Goal: Task Accomplishment & Management: Manage account settings

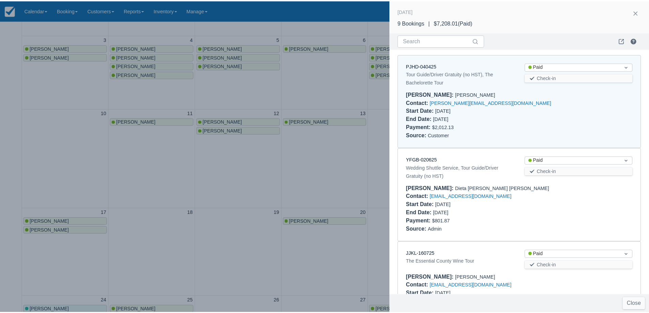
scroll to position [591, 0]
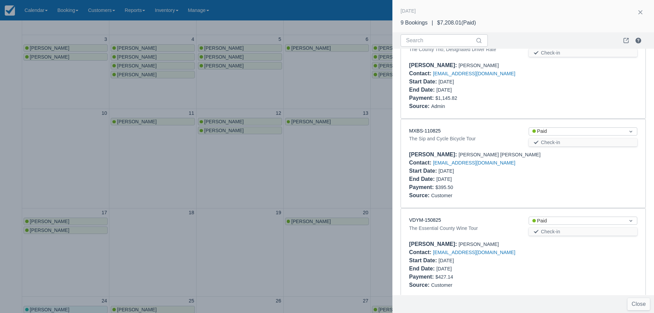
click at [213, 182] on div at bounding box center [327, 156] width 654 height 313
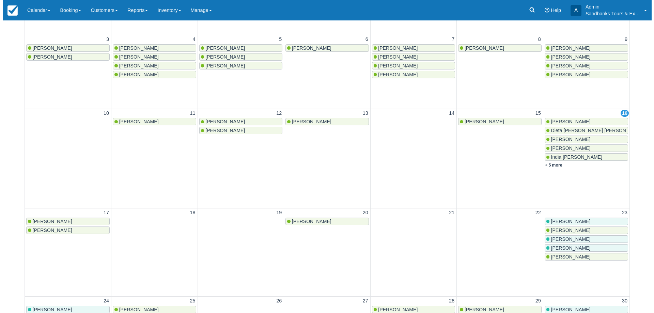
scroll to position [0, 0]
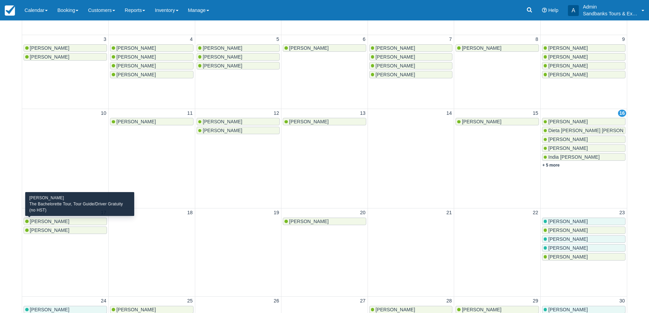
click at [46, 219] on span "Amy Dam" at bounding box center [50, 221] width 40 height 5
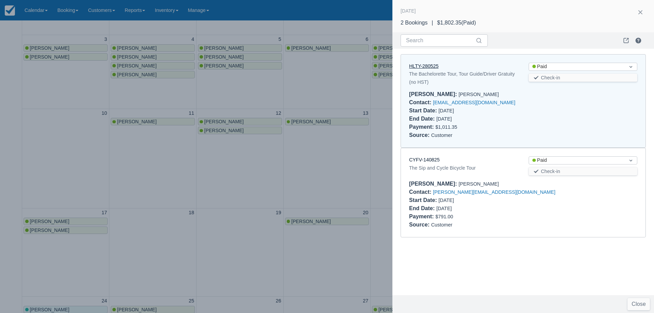
click at [425, 67] on link "HLTY-280525" at bounding box center [423, 65] width 29 height 5
click at [181, 175] on div at bounding box center [327, 156] width 654 height 313
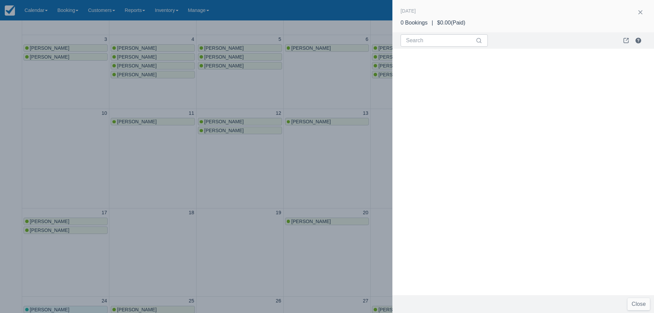
click at [256, 149] on div at bounding box center [327, 156] width 654 height 313
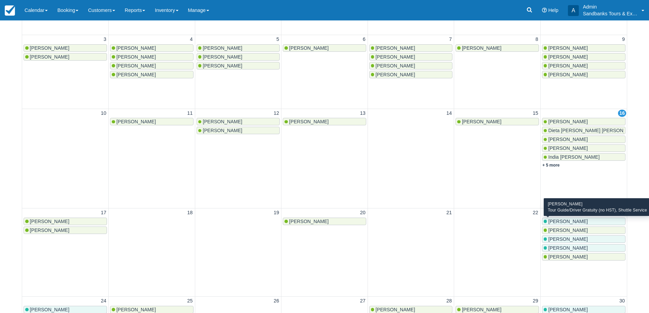
click at [579, 219] on div "Monica Poulo" at bounding box center [584, 221] width 80 height 5
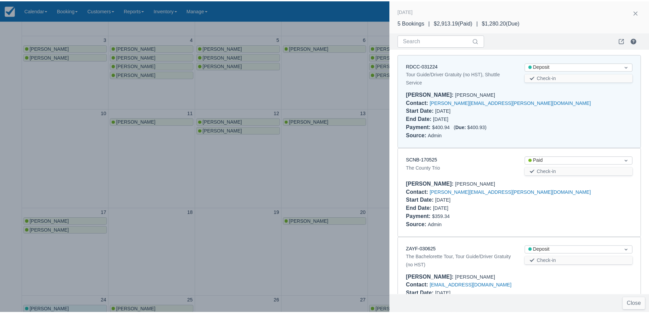
scroll to position [5, 0]
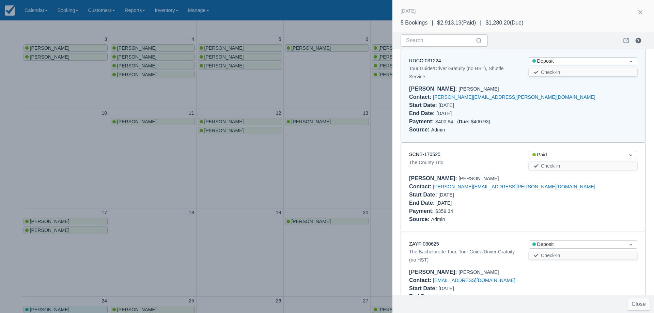
click at [422, 63] on link "RDCC-031224" at bounding box center [425, 60] width 32 height 5
click at [233, 190] on div at bounding box center [327, 156] width 654 height 313
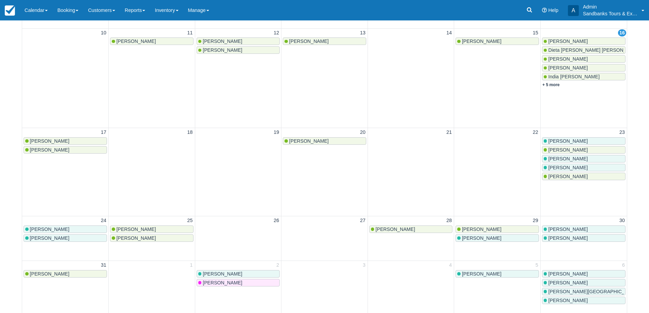
scroll to position [205, 0]
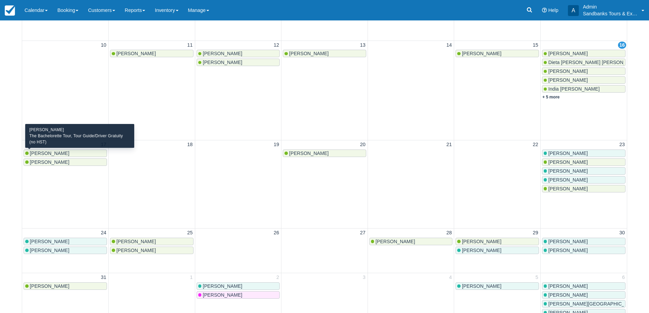
click at [46, 151] on span "[PERSON_NAME]" at bounding box center [50, 153] width 40 height 5
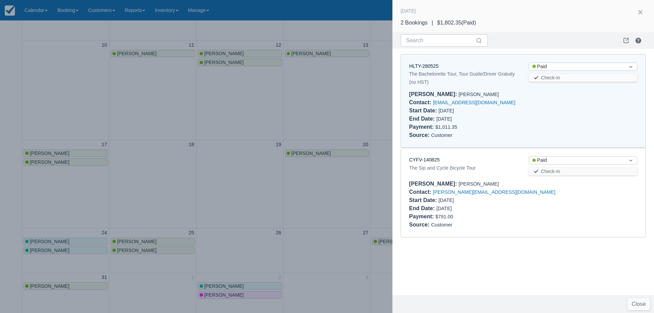
click at [217, 114] on div at bounding box center [327, 156] width 654 height 313
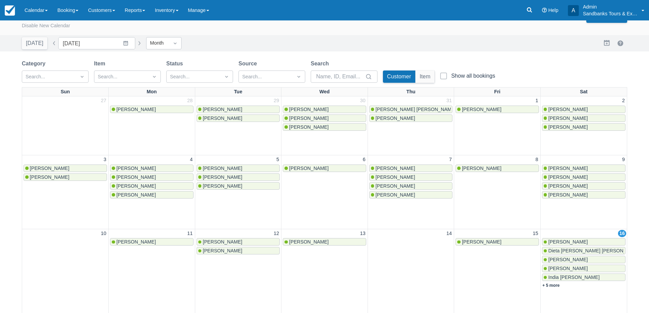
scroll to position [0, 0]
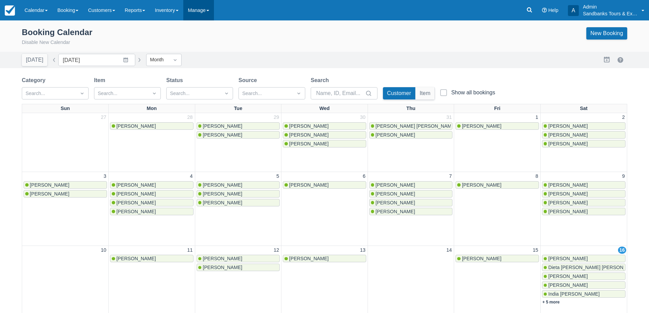
click at [214, 13] on link "Manage" at bounding box center [198, 10] width 31 height 20
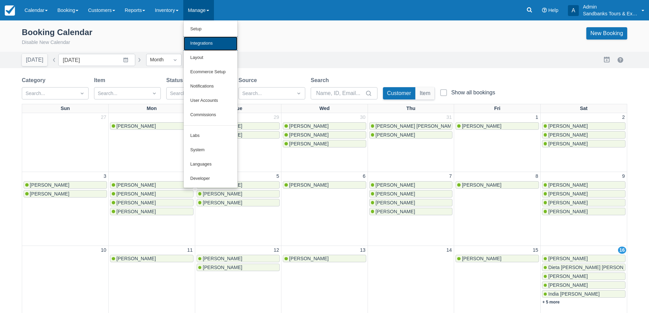
click at [214, 44] on link "Integrations" at bounding box center [211, 43] width 54 height 14
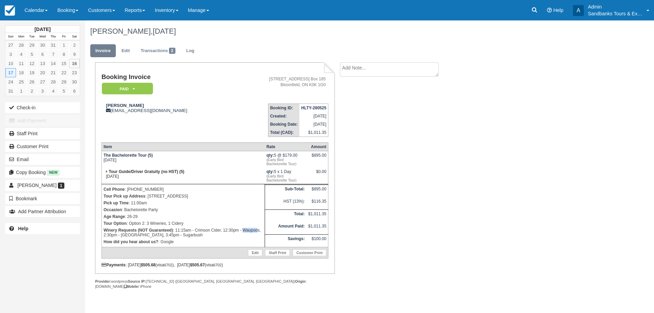
drag, startPoint x: 244, startPoint y: 230, endPoint x: 258, endPoint y: 230, distance: 14.3
click at [258, 230] on p "Winery Requests (NOT Guaranteed) : 11:15am - Crimson Cider, 12:30pm - Waupoos, …" at bounding box center [184, 233] width 160 height 12
drag, startPoint x: 259, startPoint y: 230, endPoint x: 179, endPoint y: 232, distance: 80.1
click at [258, 230] on p "Winery Requests (NOT Guaranteed) : 11:15am - Crimson Cider, 12:30pm - Waupoos, …" at bounding box center [184, 233] width 160 height 12
click at [138, 236] on p "Winery Requests (NOT Guaranteed) : 11:15am - Crimson Cider, 12:30pm - Waupoos, …" at bounding box center [184, 233] width 160 height 12
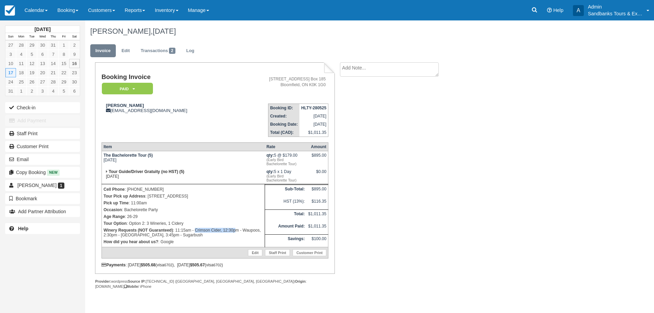
drag, startPoint x: 196, startPoint y: 230, endPoint x: 237, endPoint y: 231, distance: 40.9
click at [237, 231] on p "Winery Requests (NOT Guaranteed) : 11:15am - Crimson Cider, 12:30pm - Waupoos, …" at bounding box center [184, 233] width 160 height 12
click at [230, 232] on p "Winery Requests (NOT Guaranteed) : 11:15am - Crimson Cider, 12:30pm - Waupoos, …" at bounding box center [184, 233] width 160 height 12
drag, startPoint x: 220, startPoint y: 231, endPoint x: 194, endPoint y: 230, distance: 26.3
click at [194, 230] on p "Winery Requests (NOT Guaranteed) : 11:15am - Crimson Cider, 12:30pm - Waupoos, …" at bounding box center [184, 233] width 160 height 12
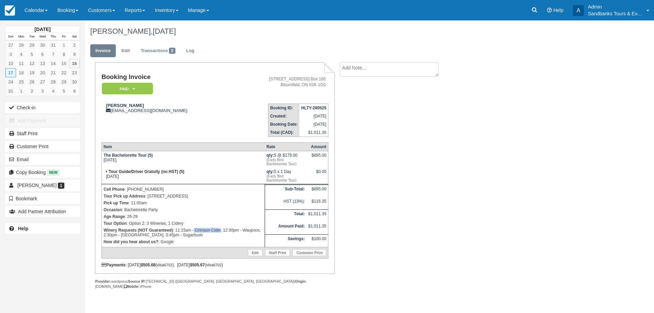
click at [207, 230] on p "Winery Requests (NOT Guaranteed) : 11:15am - Crimson Cider, 12:30pm - Waupoos, …" at bounding box center [184, 233] width 160 height 12
drag, startPoint x: 332, startPoint y: 173, endPoint x: 394, endPoint y: 176, distance: 61.8
click at [333, 173] on div "Booking Invoice Paid   Pending Deposit Hold Deposit Waiting Cancelled BOOKED GI…" at bounding box center [215, 168] width 240 height 212
click at [398, 177] on div "Booking Invoice Paid   Pending Deposit Hold Deposit Waiting Cancelled BOOKED GI…" at bounding box center [272, 183] width 375 height 242
drag, startPoint x: 224, startPoint y: 34, endPoint x: 171, endPoint y: 27, distance: 54.1
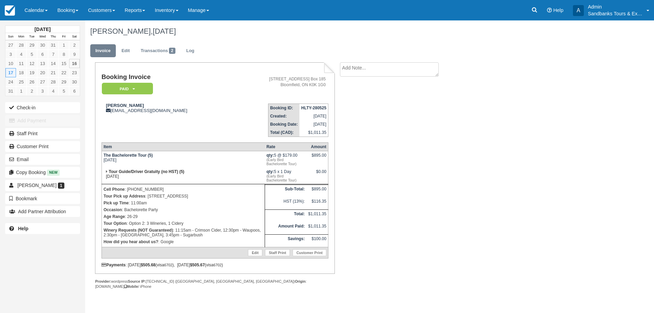
click at [224, 34] on h1 "Amy Dam, August 17 2025" at bounding box center [330, 31] width 481 height 8
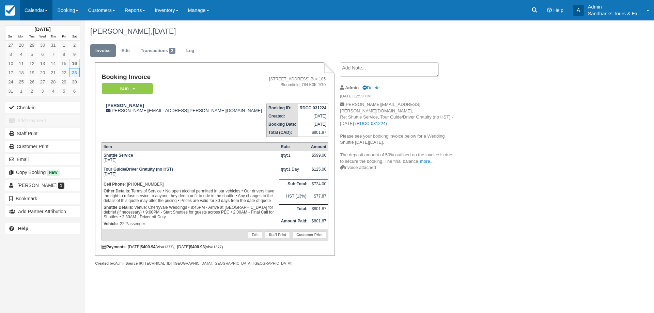
click at [37, 12] on link "Calendar" at bounding box center [36, 10] width 33 height 20
click at [39, 25] on link "Booking" at bounding box center [47, 29] width 54 height 14
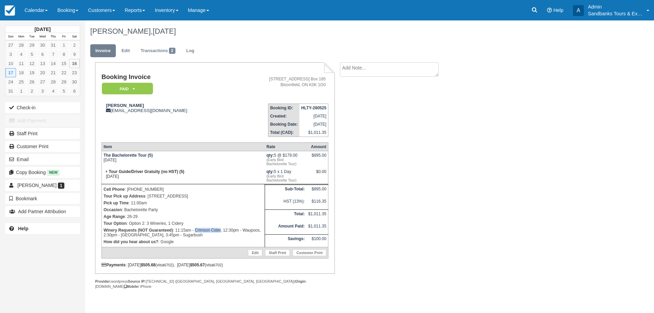
drag, startPoint x: 194, startPoint y: 228, endPoint x: 221, endPoint y: 229, distance: 26.2
click at [221, 229] on p "Winery Requests (NOT Guaranteed) : 11:15am - Crimson Cider, 12:30pm - Waupoos, …" at bounding box center [184, 233] width 160 height 12
click at [224, 229] on p "Winery Requests (NOT Guaranteed) : 11:15am - Crimson Cider, 12:30pm - Waupoos, …" at bounding box center [184, 233] width 160 height 12
click at [178, 235] on p "Winery Requests (NOT Guaranteed) : 11:15am - Crimson Cider, 12:30pm - Waupoos, …" at bounding box center [184, 233] width 160 height 12
click at [182, 234] on p "Winery Requests (NOT Guaranteed) : 11:15am - Crimson Cider, 12:30pm - Waupoos, …" at bounding box center [184, 233] width 160 height 12
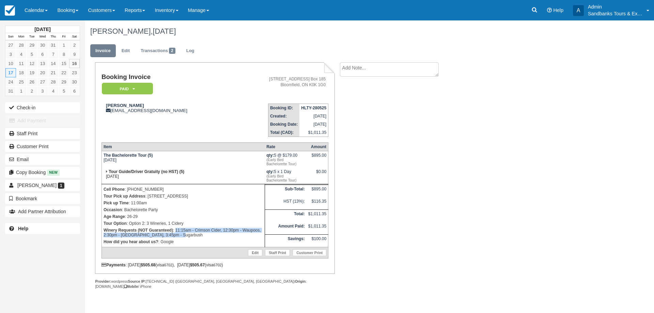
drag, startPoint x: 177, startPoint y: 236, endPoint x: 175, endPoint y: 232, distance: 4.4
click at [175, 232] on p "Winery Requests (NOT Guaranteed) : 11:15am - Crimson Cider, 12:30pm - Waupoos, …" at bounding box center [184, 233] width 160 height 12
copy p "11:15am - Crimson Cider, 12:30pm - Waupoos, 2:30pm - Lighthall, 3:45pm - Sugarb…"
click at [388, 176] on div "Booking Invoice Paid   Pending Deposit Hold Deposit Waiting Cancelled BOOKED GI…" at bounding box center [272, 183] width 375 height 242
drag, startPoint x: 176, startPoint y: 235, endPoint x: 176, endPoint y: 231, distance: 3.8
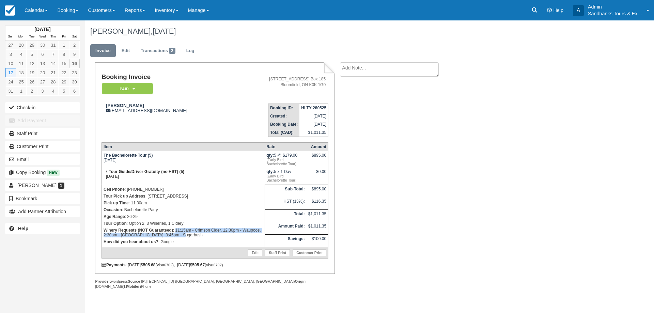
click at [176, 231] on p "Winery Requests (NOT Guaranteed) : 11:15am - Crimson Cider, 12:30pm - Waupoos, …" at bounding box center [184, 233] width 160 height 12
click at [202, 228] on p "Winery Requests (NOT Guaranteed) : 11:15am - Crimson Cider, 12:30pm - Waupoos, …" at bounding box center [184, 233] width 160 height 12
drag, startPoint x: 186, startPoint y: 234, endPoint x: 174, endPoint y: 233, distance: 12.3
click at [174, 233] on p "Winery Requests (NOT Guaranteed) : 11:15am - Crimson Cider, 12:30pm - Waupoos, …" at bounding box center [184, 233] width 160 height 12
click at [187, 232] on p "Winery Requests (NOT Guaranteed) : 11:15am - Crimson Cider, 12:30pm - Waupoos, …" at bounding box center [184, 233] width 160 height 12
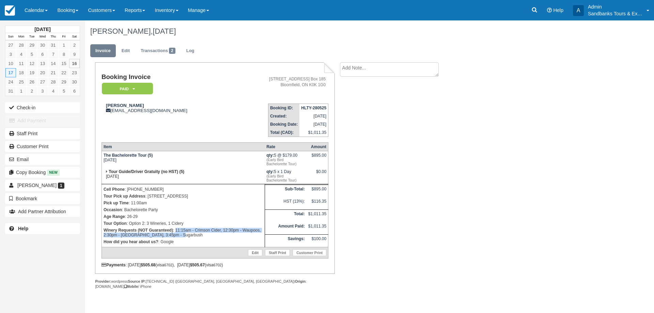
drag, startPoint x: 177, startPoint y: 237, endPoint x: 176, endPoint y: 231, distance: 5.2
click at [176, 231] on p "Winery Requests (NOT Guaranteed) : 11:15am - Crimson Cider, 12:30pm - Waupoos, …" at bounding box center [184, 233] width 160 height 12
click at [184, 231] on p "Winery Requests (NOT Guaranteed) : 11:15am - Crimson Cider, 12:30pm - Waupoos, …" at bounding box center [184, 233] width 160 height 12
click at [362, 149] on div "Booking Invoice Paid   Pending Deposit Hold Deposit Waiting Cancelled BOOKED GI…" at bounding box center [272, 183] width 375 height 242
click at [160, 52] on link "Transactions 2" at bounding box center [158, 50] width 45 height 13
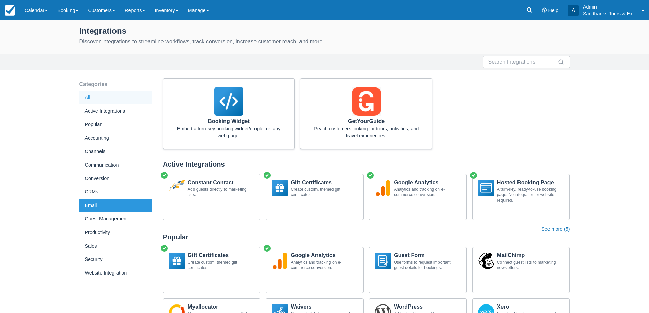
click at [97, 202] on div "Email" at bounding box center [115, 205] width 73 height 13
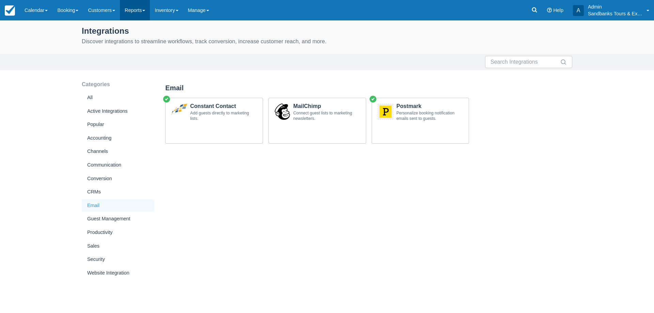
click at [145, 10] on span at bounding box center [143, 10] width 3 height 1
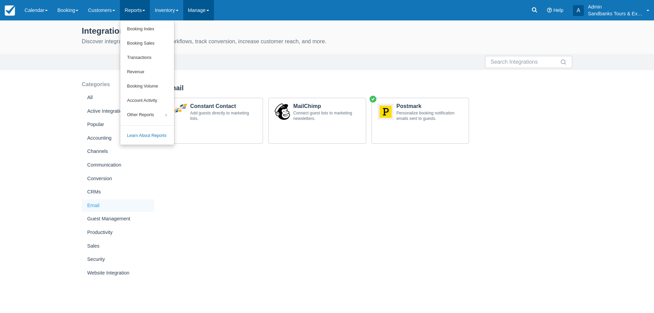
click at [213, 5] on link "Manage" at bounding box center [198, 10] width 31 height 20
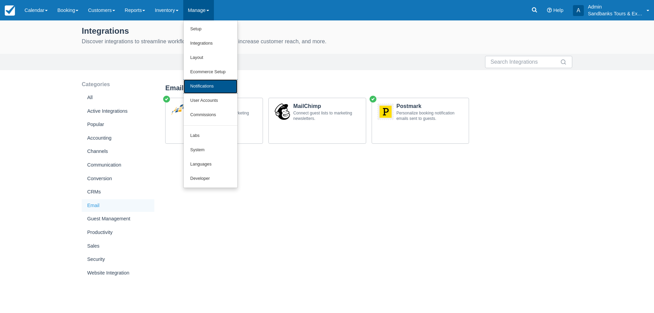
click at [217, 88] on link "Notifications" at bounding box center [211, 86] width 54 height 14
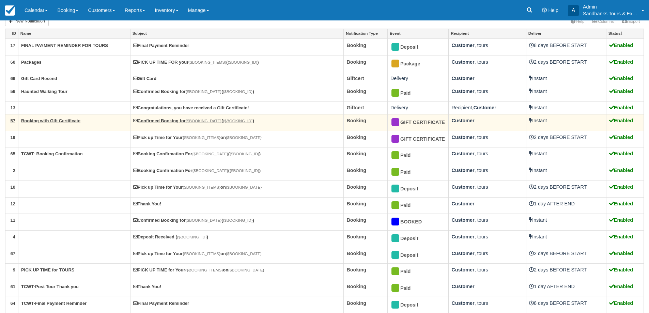
scroll to position [68, 0]
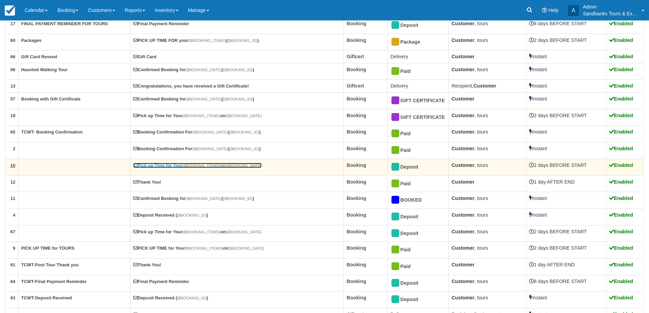
click at [173, 167] on link "Pick up Time for Your {$BOOKING_ITEMS} on {$BOOKING_DATE}" at bounding box center [197, 165] width 128 height 5
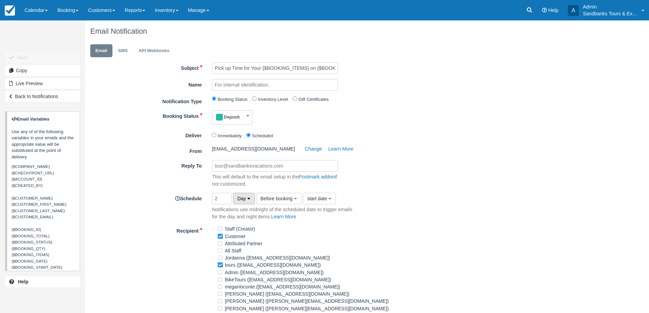
click at [250, 201] on icon "button" at bounding box center [248, 198] width 3 height 5
click at [283, 201] on button "Before booking" at bounding box center [278, 199] width 45 height 12
click at [283, 201] on span "Before booking" at bounding box center [277, 198] width 32 height 5
click at [326, 198] on span "start date" at bounding box center [317, 198] width 20 height 5
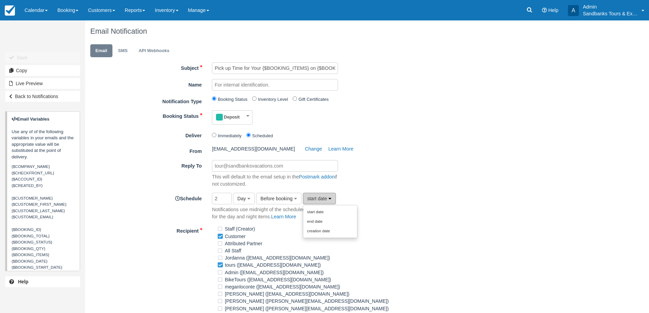
click at [326, 198] on span "start date" at bounding box center [317, 198] width 20 height 5
click at [289, 216] on link "Learn More" at bounding box center [283, 216] width 25 height 5
click at [283, 217] on link "Learn More" at bounding box center [283, 216] width 25 height 5
click at [280, 199] on span "Before booking" at bounding box center [277, 198] width 32 height 5
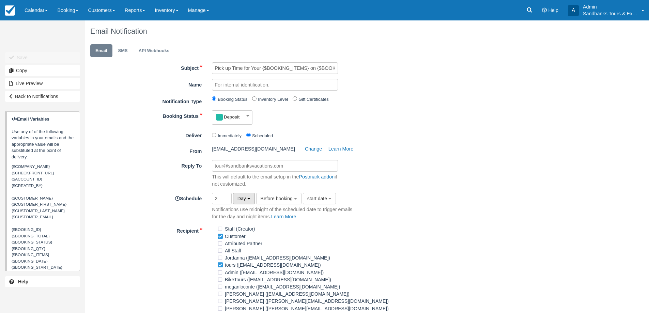
click at [245, 198] on span "Day" at bounding box center [242, 198] width 9 height 5
click at [434, 168] on div "Reply To This will default to the email setup in the Postmark addon if not cust…" at bounding box center [328, 174] width 487 height 28
click at [179, 197] on label "Schedule" at bounding box center [146, 198] width 122 height 10
click at [187, 200] on label "Schedule" at bounding box center [146, 198] width 122 height 10
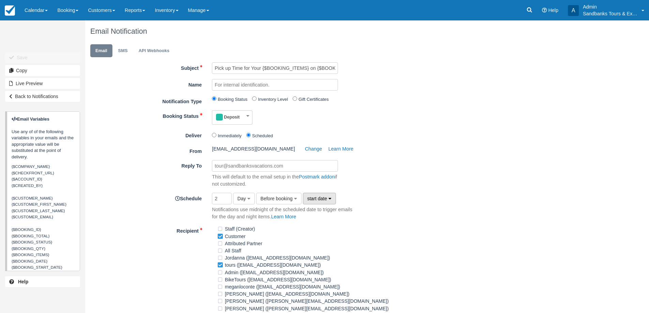
click at [329, 198] on icon "button" at bounding box center [330, 198] width 3 height 5
click at [391, 185] on div "Reply To This will default to the email setup in the Postmark addon if not cust…" at bounding box center [328, 174] width 487 height 28
click at [229, 201] on input"] "1" at bounding box center [222, 199] width 20 height 12
click at [229, 197] on input "2" at bounding box center [222, 199] width 20 height 12
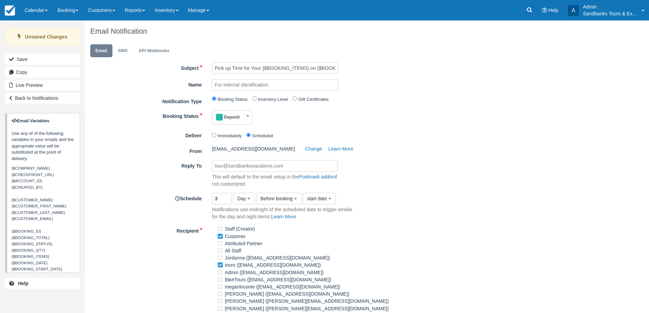
click at [229, 197] on input "3" at bounding box center [222, 199] width 20 height 12
type input "2"
click at [230, 202] on input "2" at bounding box center [222, 199] width 20 height 12
click at [158, 202] on label "Schedule" at bounding box center [146, 198] width 122 height 10
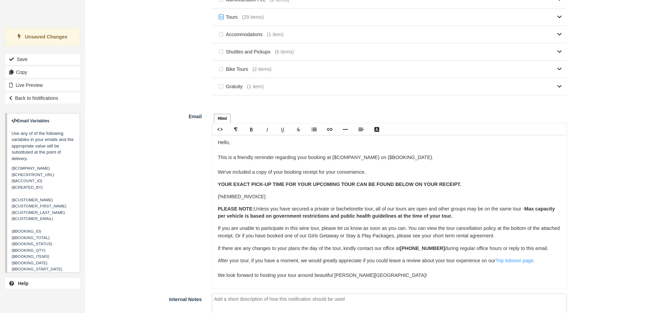
scroll to position [512, 0]
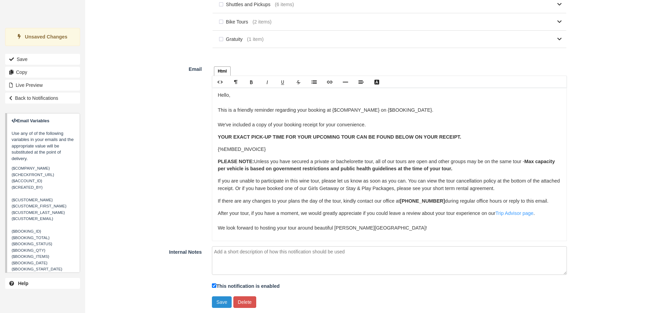
click at [217, 302] on button "Save" at bounding box center [222, 303] width 20 height 12
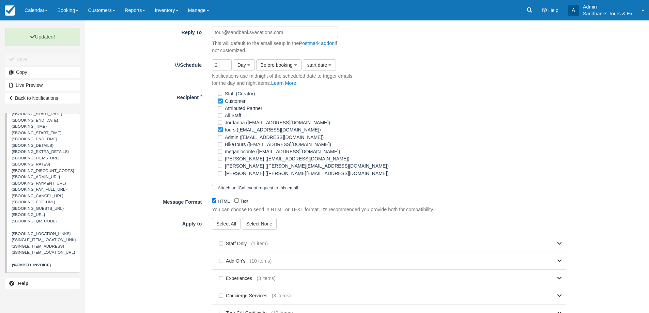
scroll to position [136, 0]
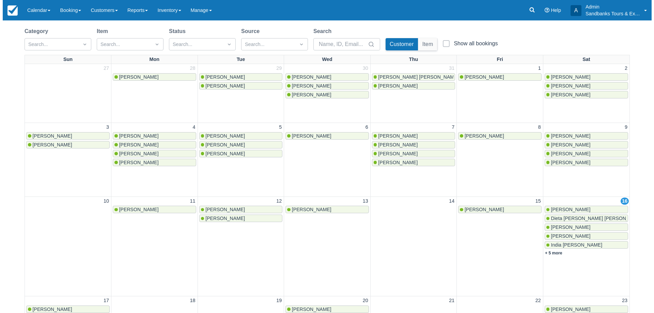
scroll to position [136, 0]
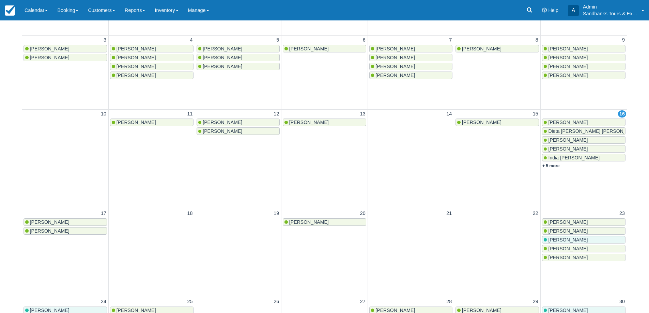
click at [566, 119] on link "[PERSON_NAME]" at bounding box center [584, 122] width 84 height 7
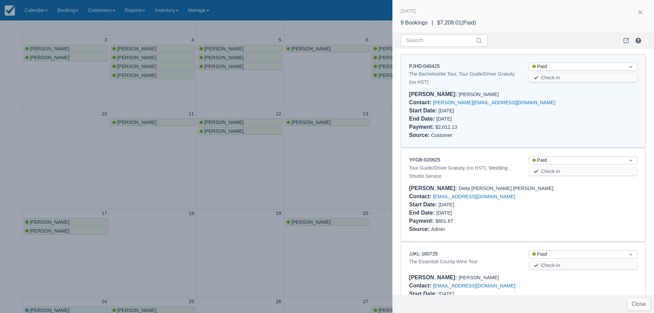
scroll to position [5, 0]
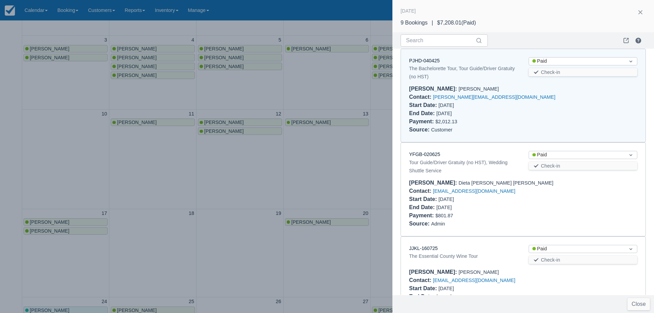
click at [436, 64] on div "PJHD-040425" at bounding box center [463, 60] width 109 height 7
click at [433, 60] on link "PJHD-040425" at bounding box center [424, 60] width 31 height 5
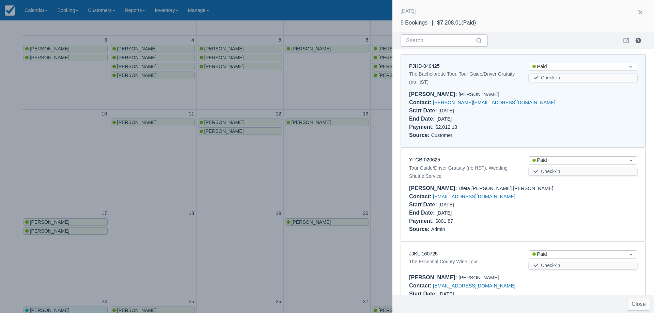
click at [427, 157] on link "YFGB-020625" at bounding box center [424, 159] width 31 height 5
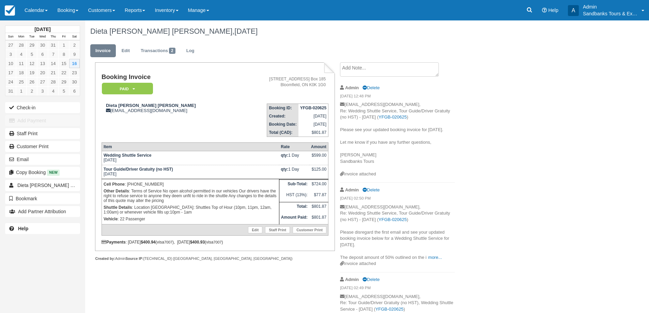
click at [531, 173] on div "Dieta [PERSON_NAME] [PERSON_NAME], [DATE] Invoice Edit Transactions 2 Log Booki…" at bounding box center [328, 191] width 487 height 342
